Goal: Find contact information: Find contact information

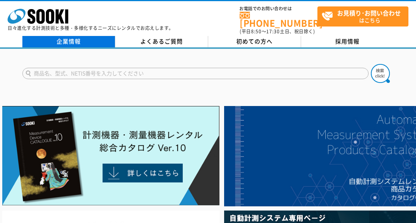
click at [76, 36] on link "企業情報" at bounding box center [68, 41] width 93 height 11
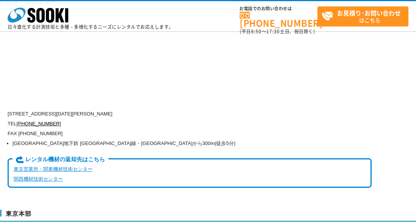
scroll to position [1858, 0]
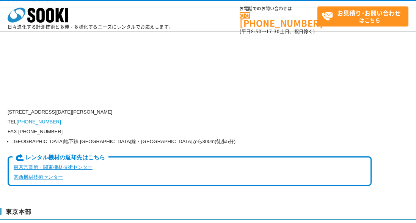
click at [33, 119] on link "[PHONE_NUMBER]" at bounding box center [39, 122] width 44 height 6
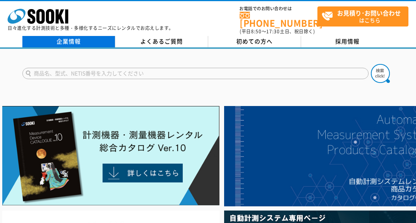
click at [70, 36] on link "企業情報" at bounding box center [68, 41] width 93 height 11
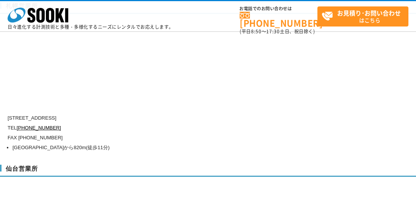
scroll to position [2085, 0]
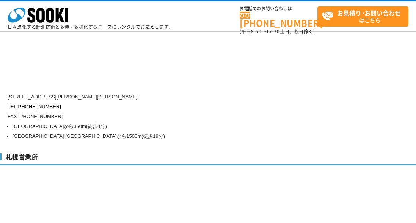
click at [110, 154] on h3 "札幌営業所" at bounding box center [222, 160] width 444 height 12
